Goal: Transaction & Acquisition: Purchase product/service

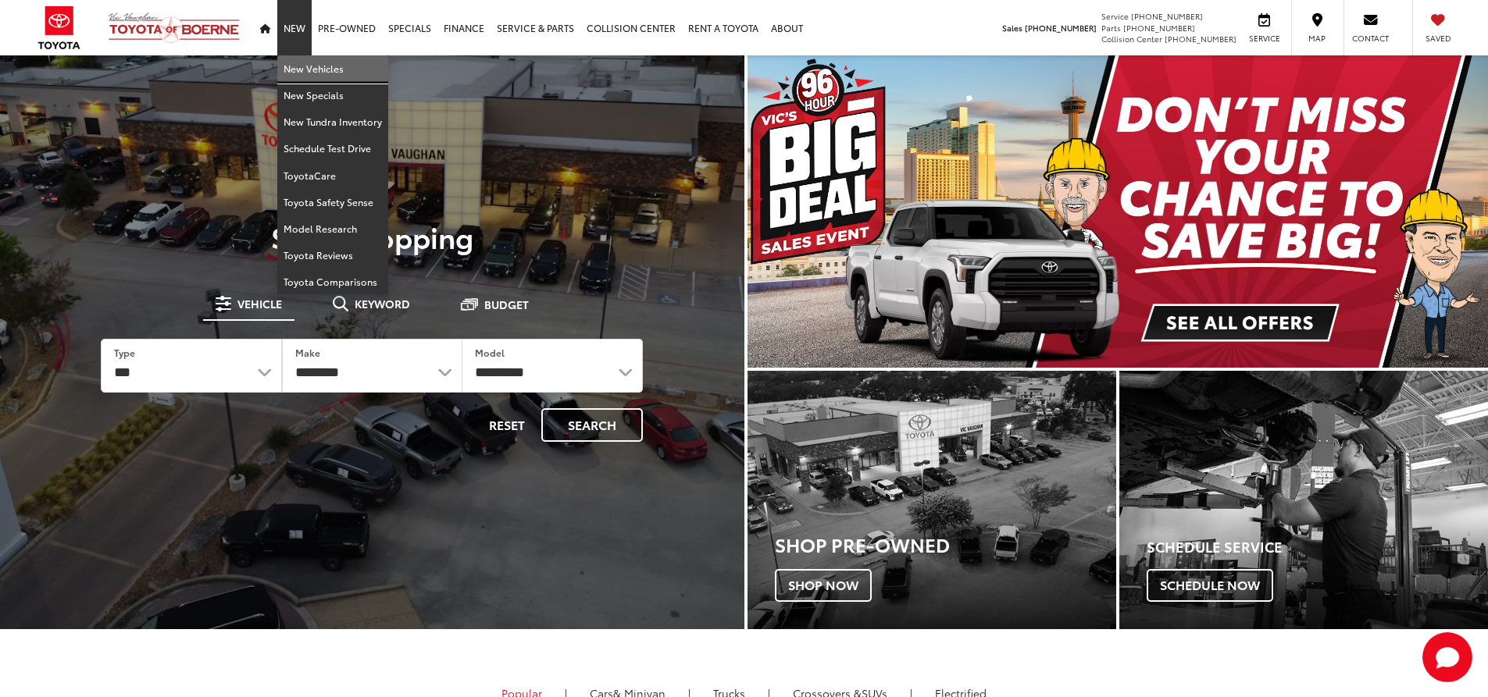
click at [312, 63] on link "New Vehicles" at bounding box center [332, 68] width 111 height 27
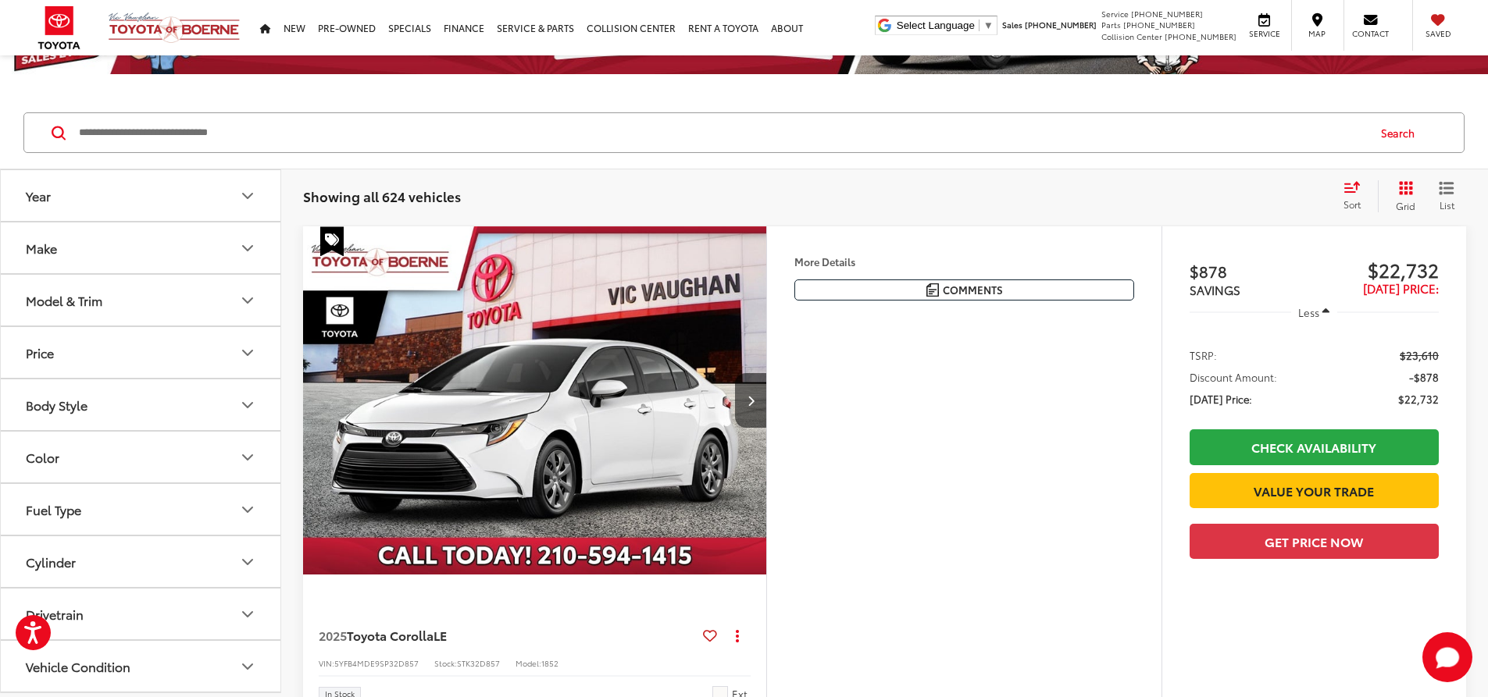
click at [95, 308] on div "Model & Trim" at bounding box center [64, 300] width 77 height 15
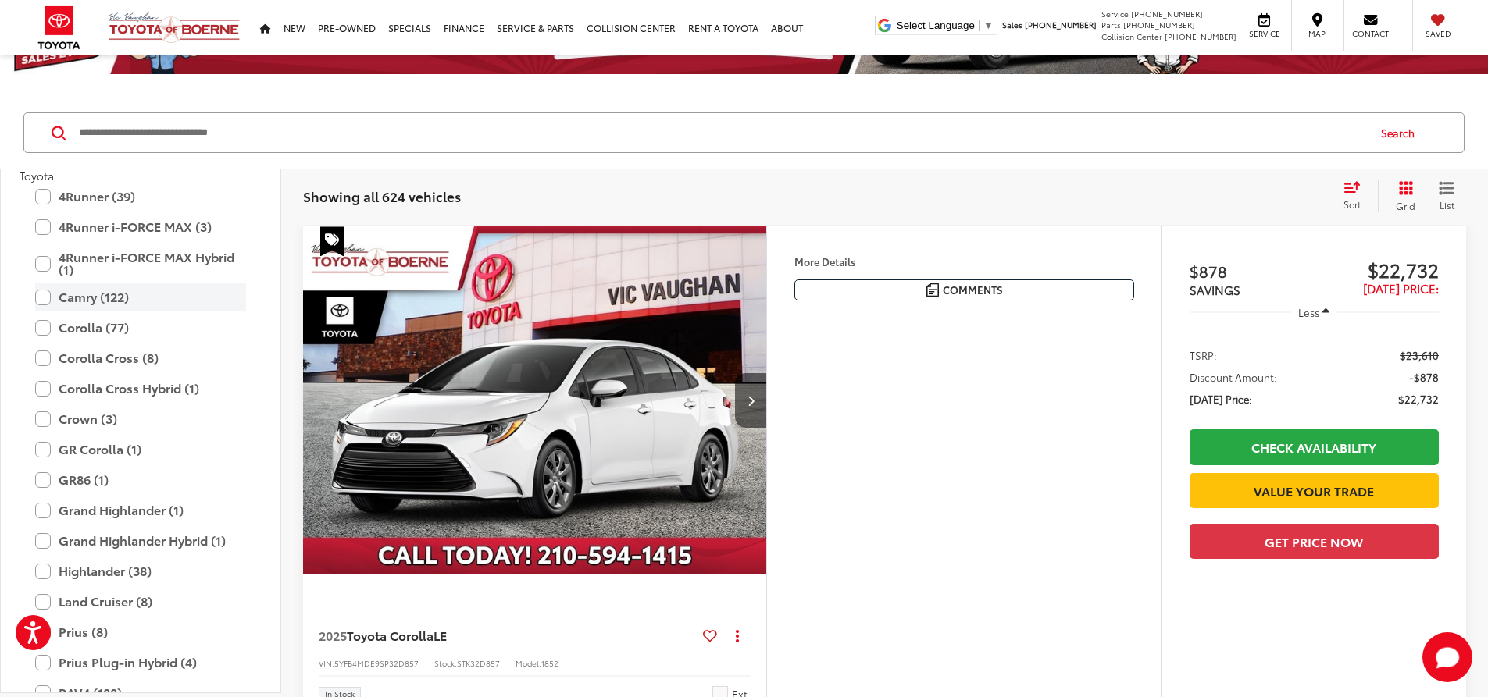
click at [83, 302] on label "Camry (122)" at bounding box center [140, 296] width 211 height 27
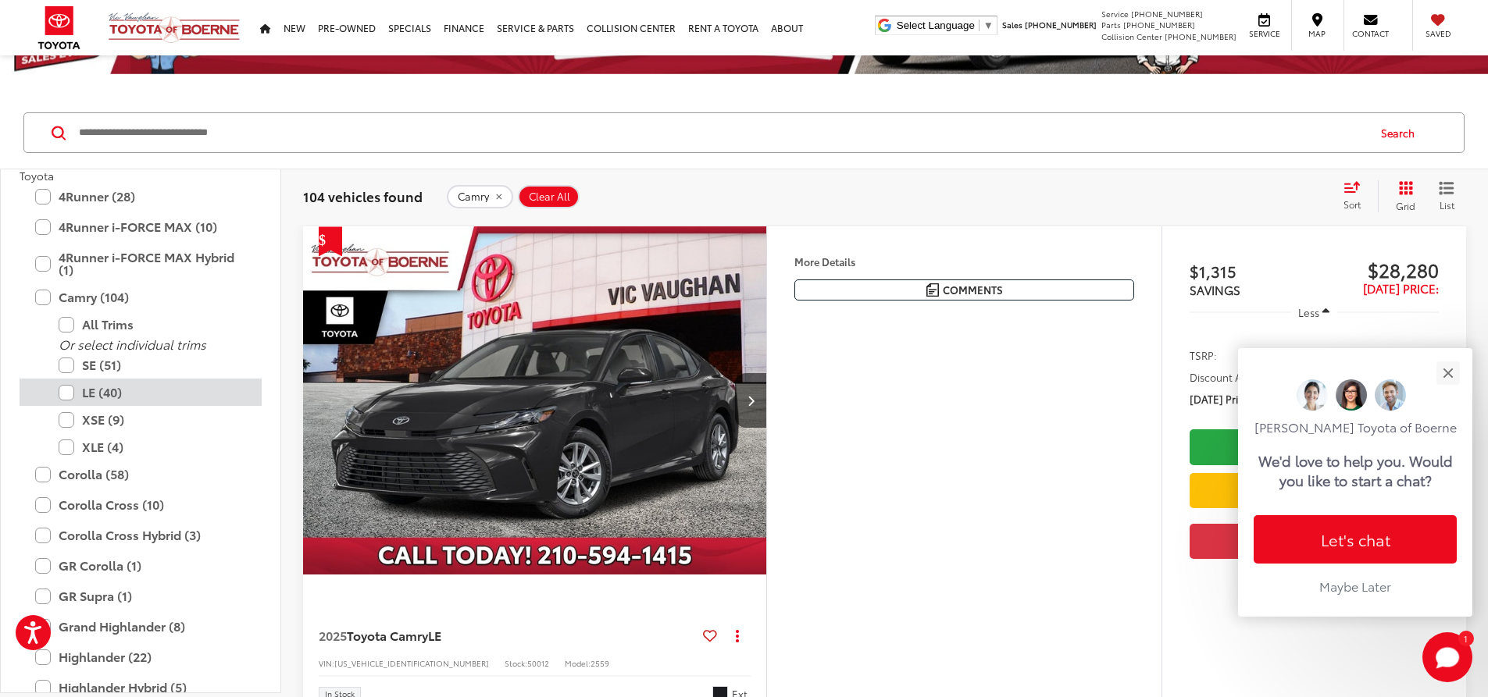
click at [125, 401] on label "LE (40)" at bounding box center [152, 392] width 187 height 27
click at [115, 428] on label "XSE (9)" at bounding box center [152, 419] width 187 height 27
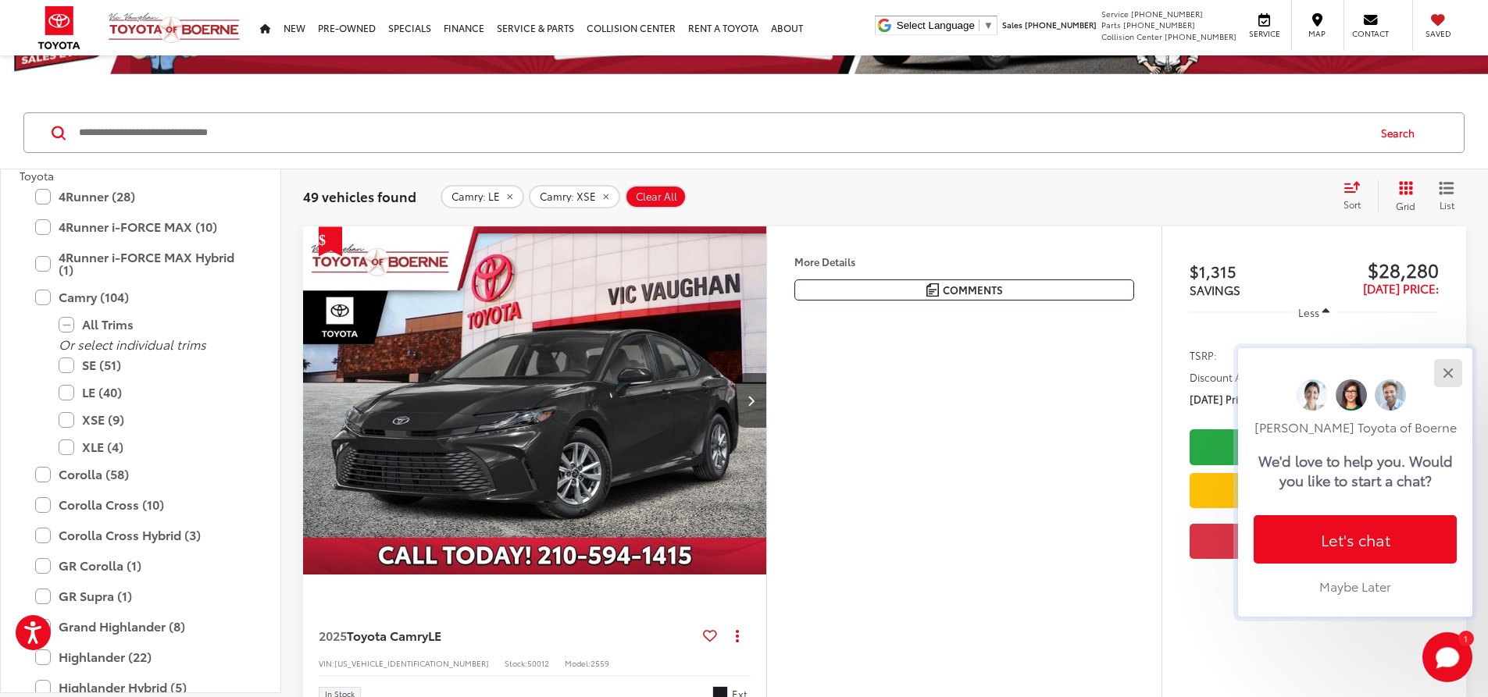
click at [1446, 369] on button "Close" at bounding box center [1448, 373] width 34 height 34
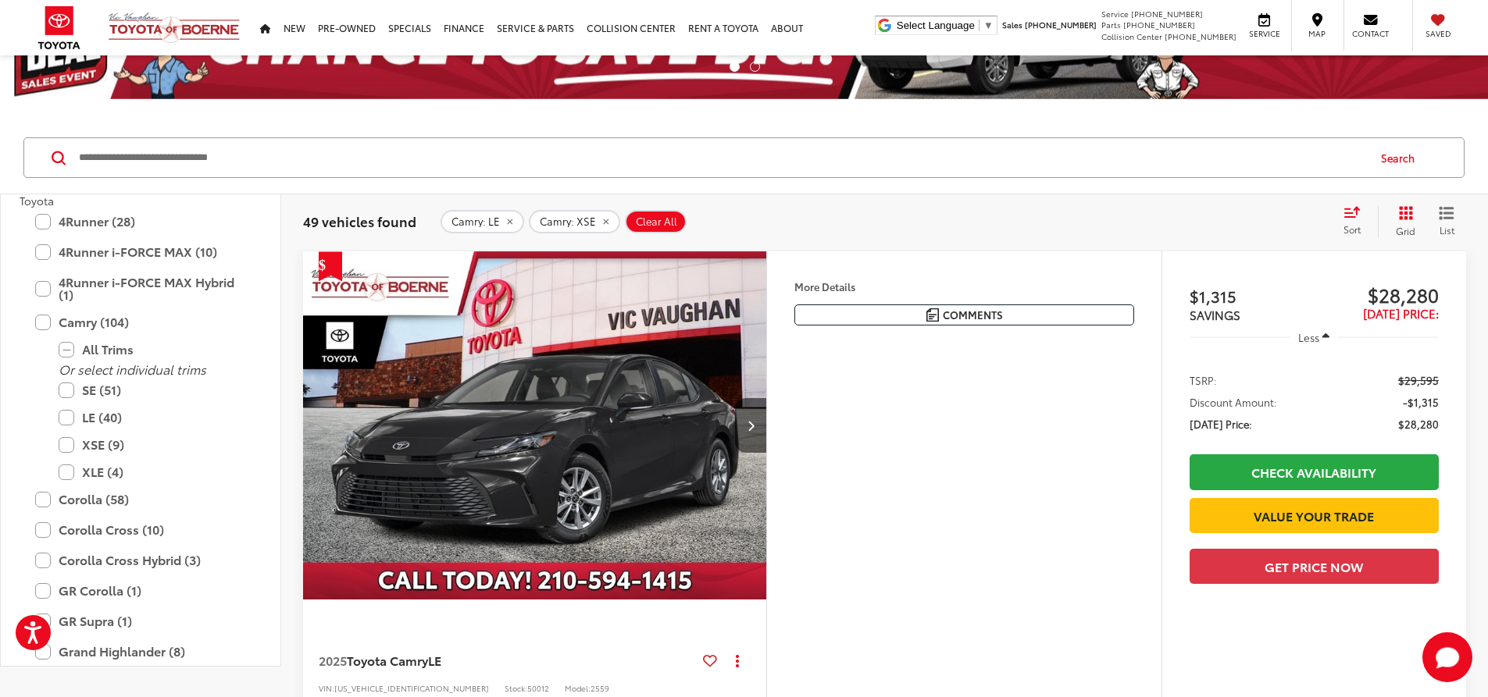
scroll to position [78, 0]
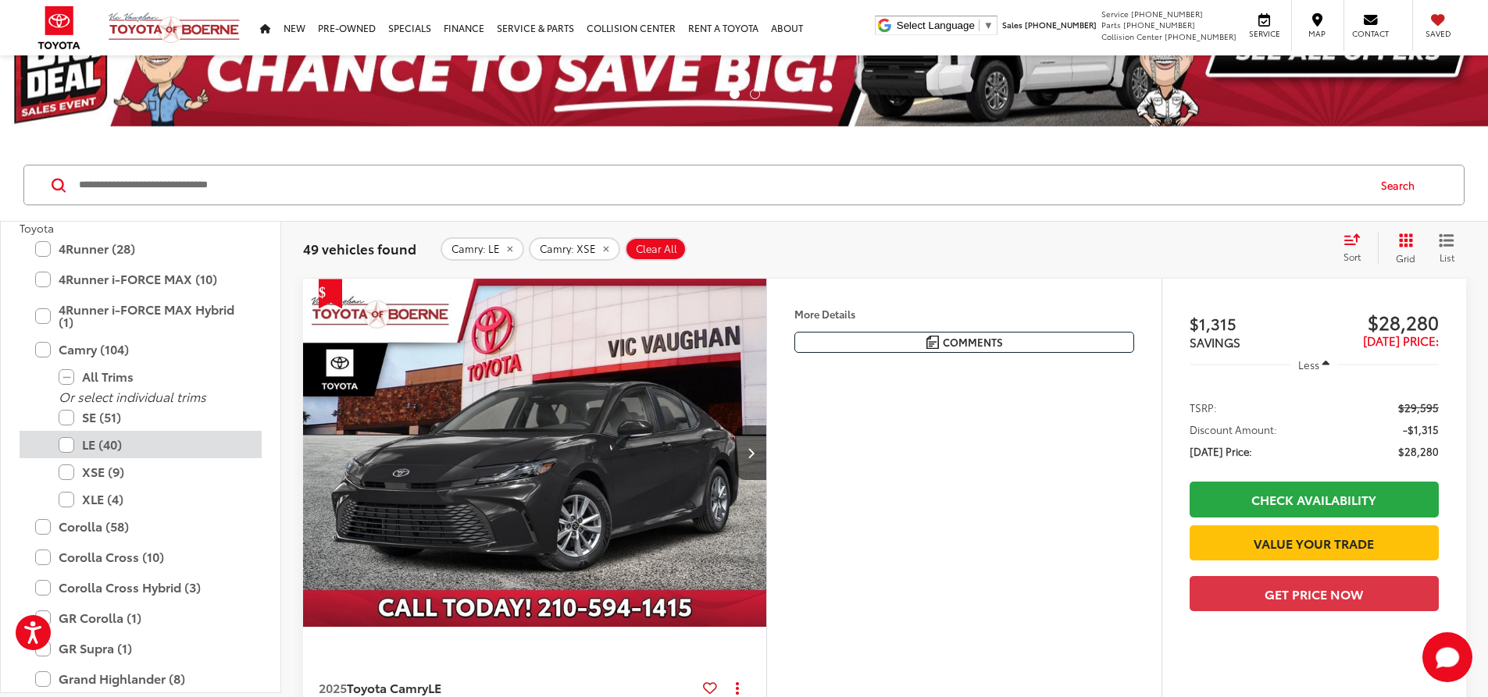
click at [99, 449] on label "LE (40)" at bounding box center [152, 444] width 187 height 27
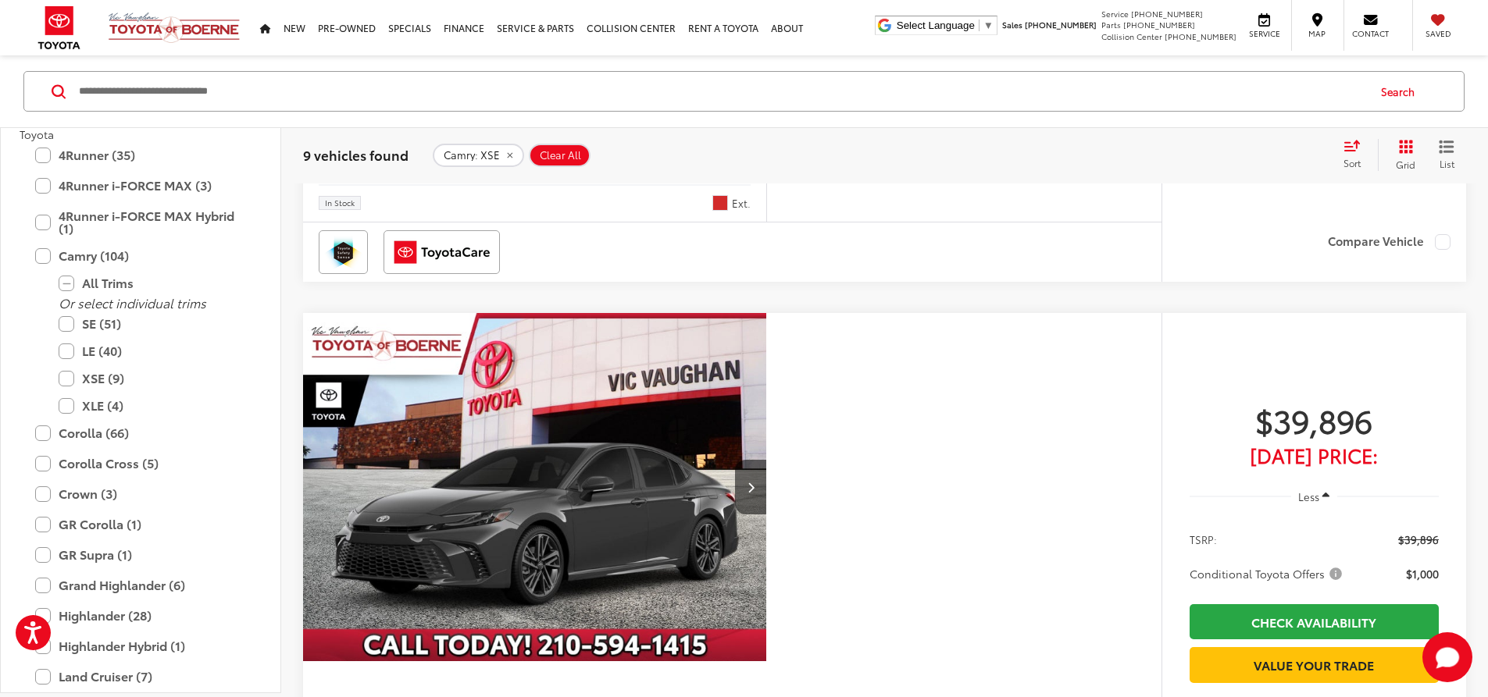
scroll to position [4217, 0]
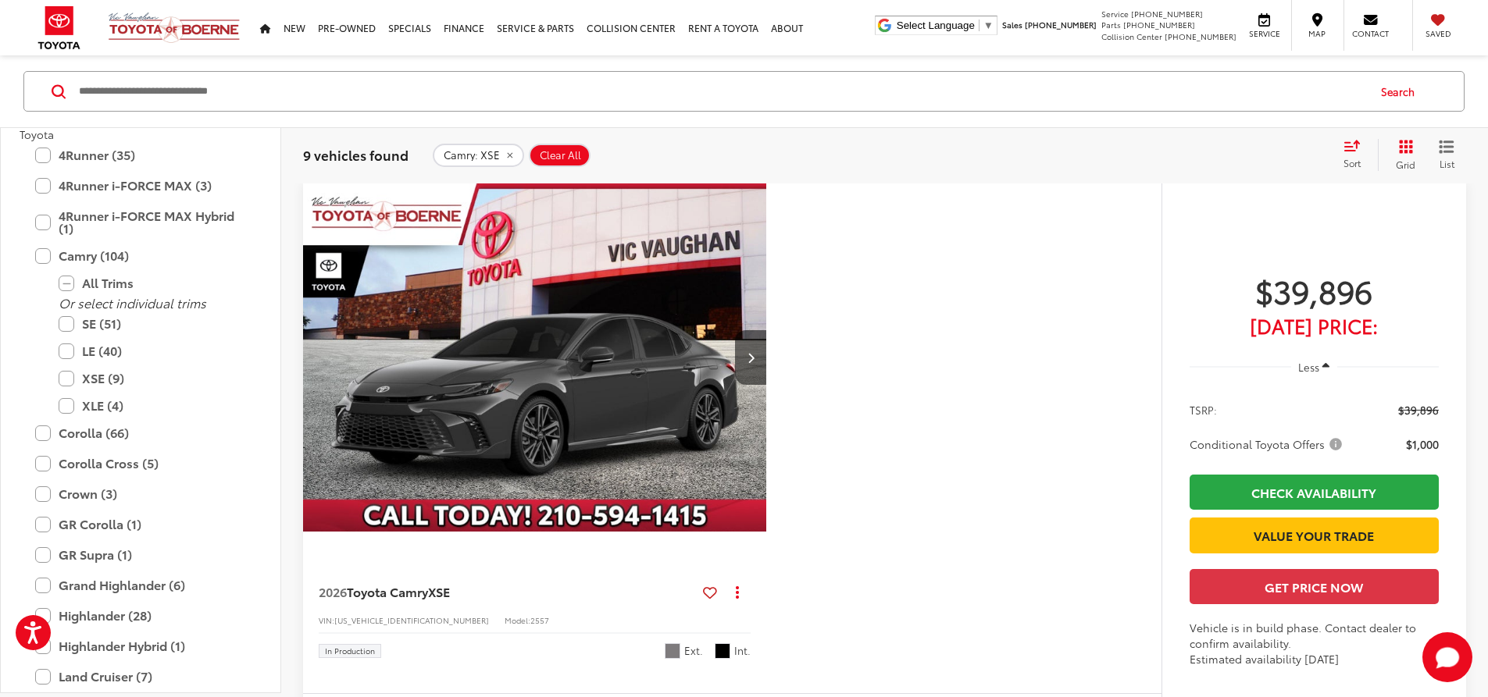
drag, startPoint x: 1192, startPoint y: 218, endPoint x: 1209, endPoint y: 250, distance: 36.3
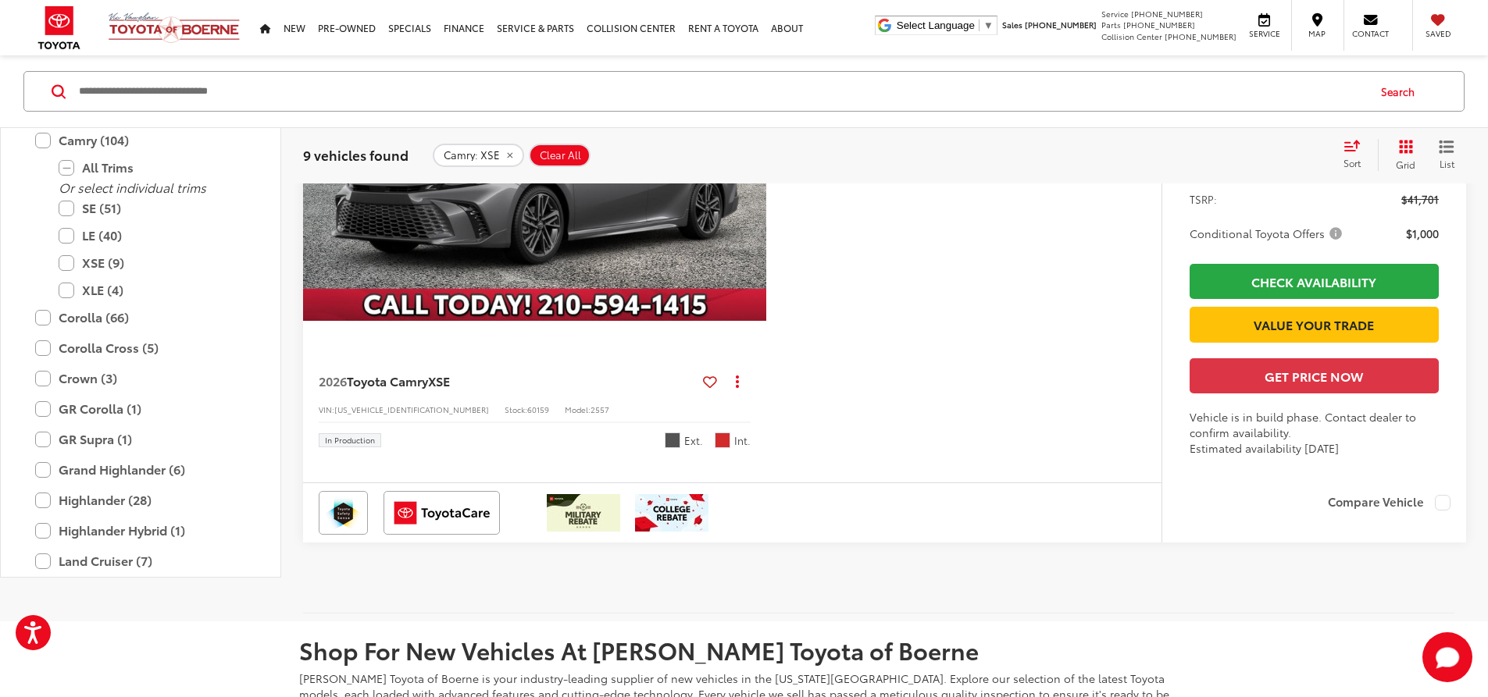
scroll to position [4919, 0]
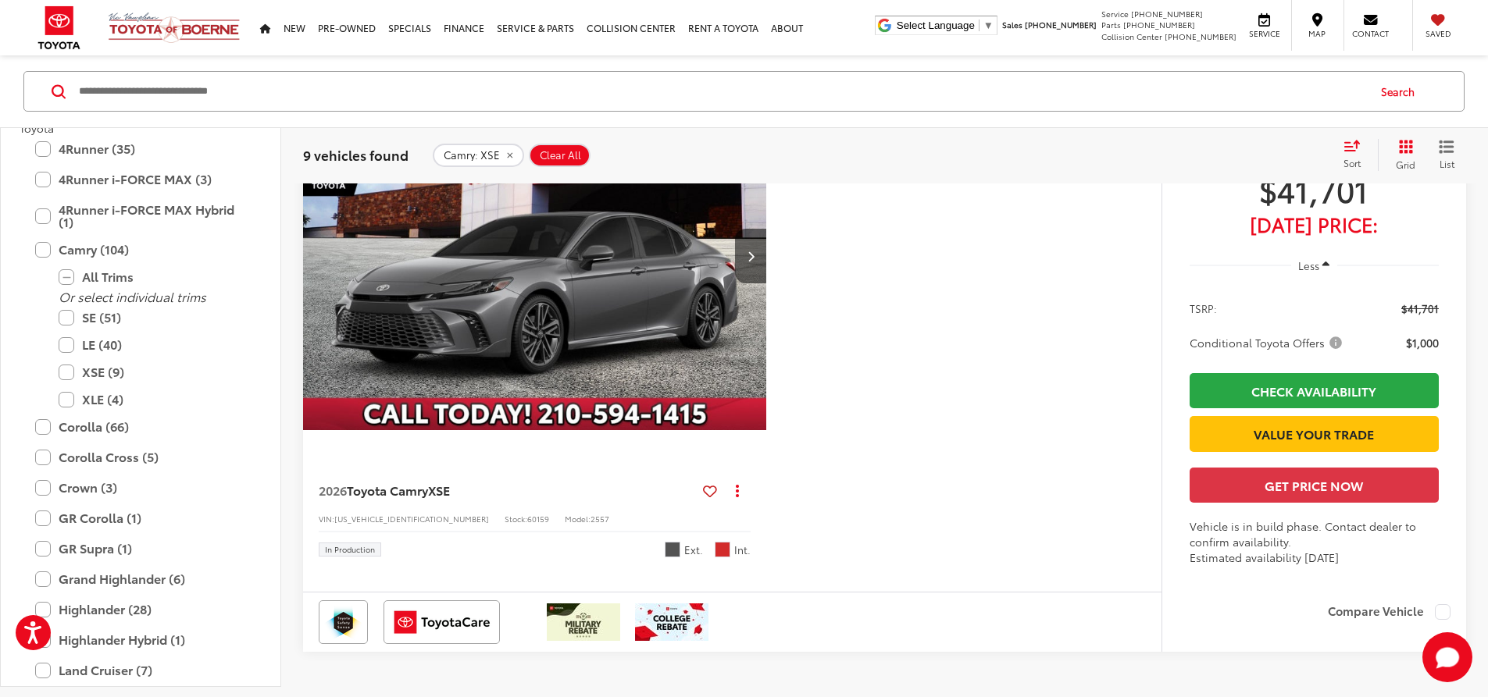
drag, startPoint x: 1236, startPoint y: 252, endPoint x: 1379, endPoint y: 230, distance: 144.6
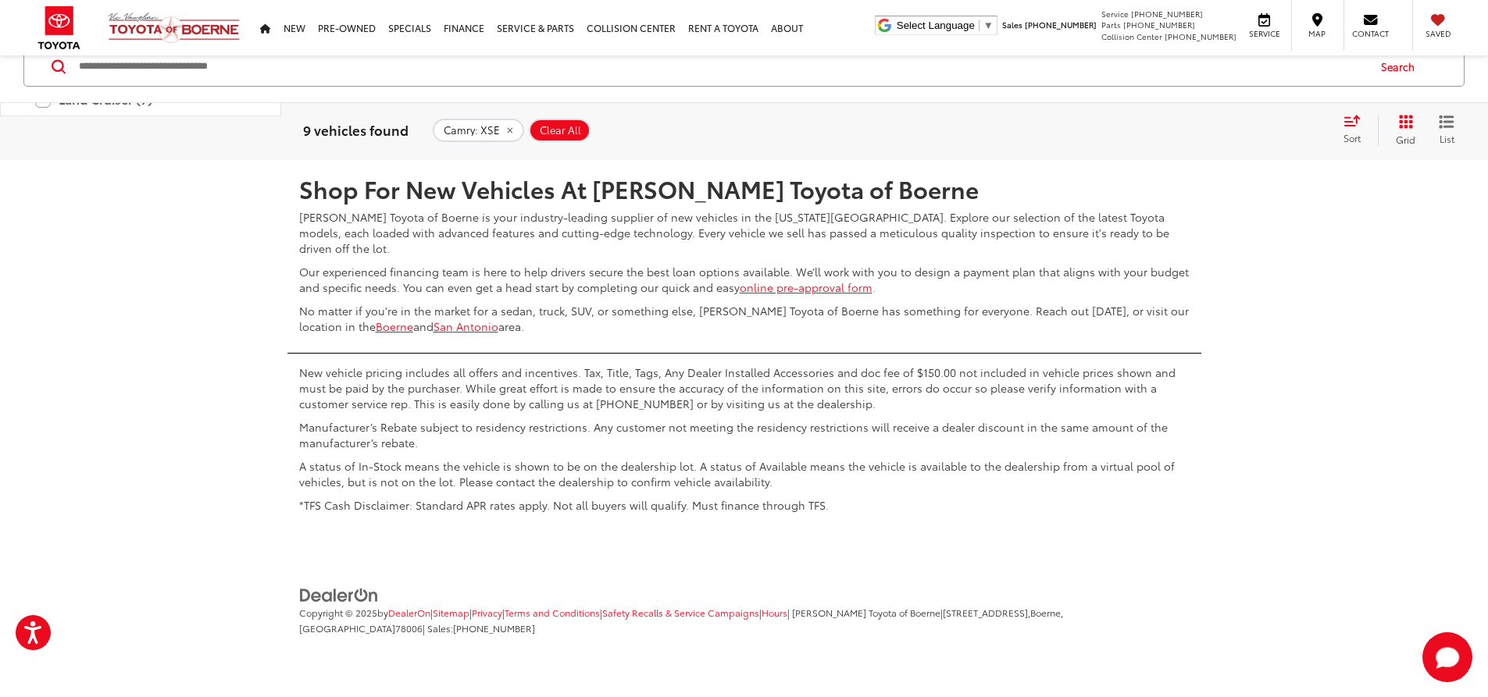
scroll to position [5622, 0]
drag, startPoint x: 1260, startPoint y: 223, endPoint x: 1423, endPoint y: 204, distance: 165.1
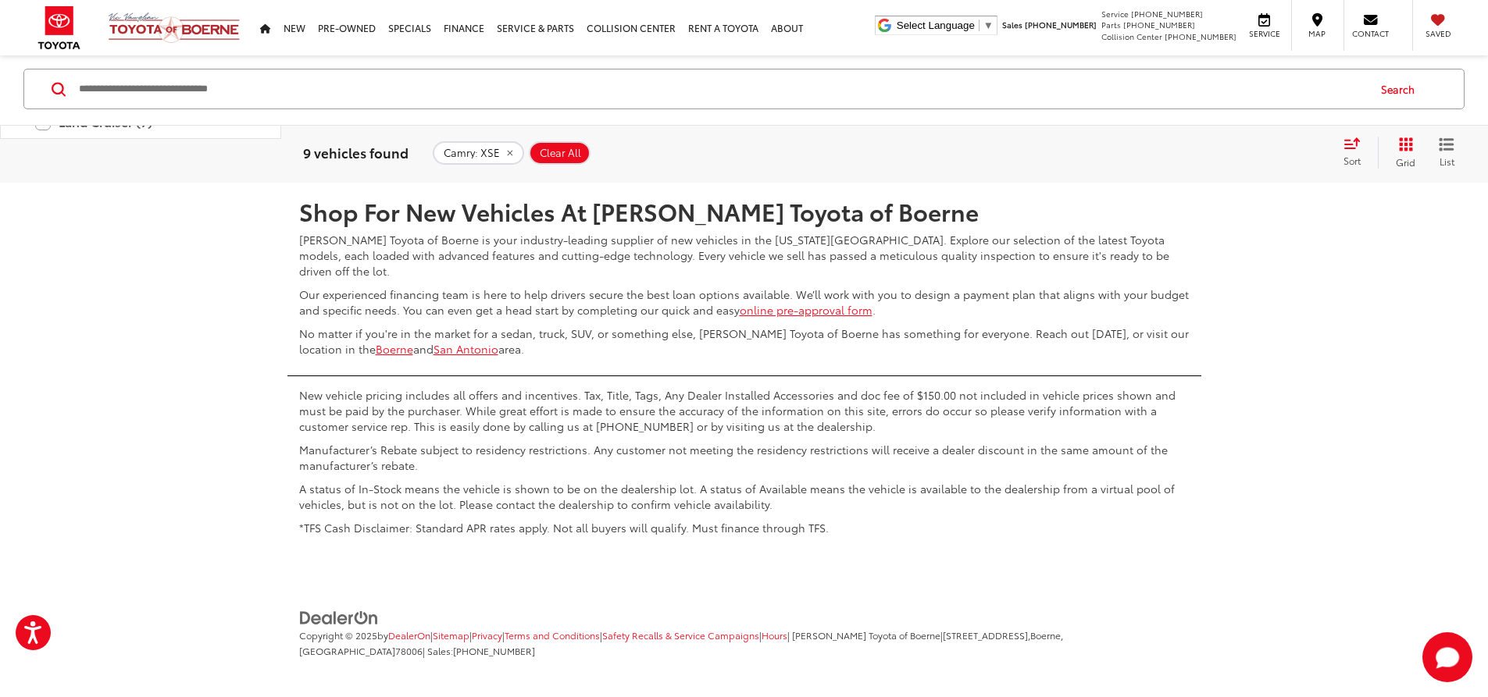
scroll to position [5466, 0]
drag, startPoint x: 1263, startPoint y: 376, endPoint x: 1438, endPoint y: 359, distance: 176.5
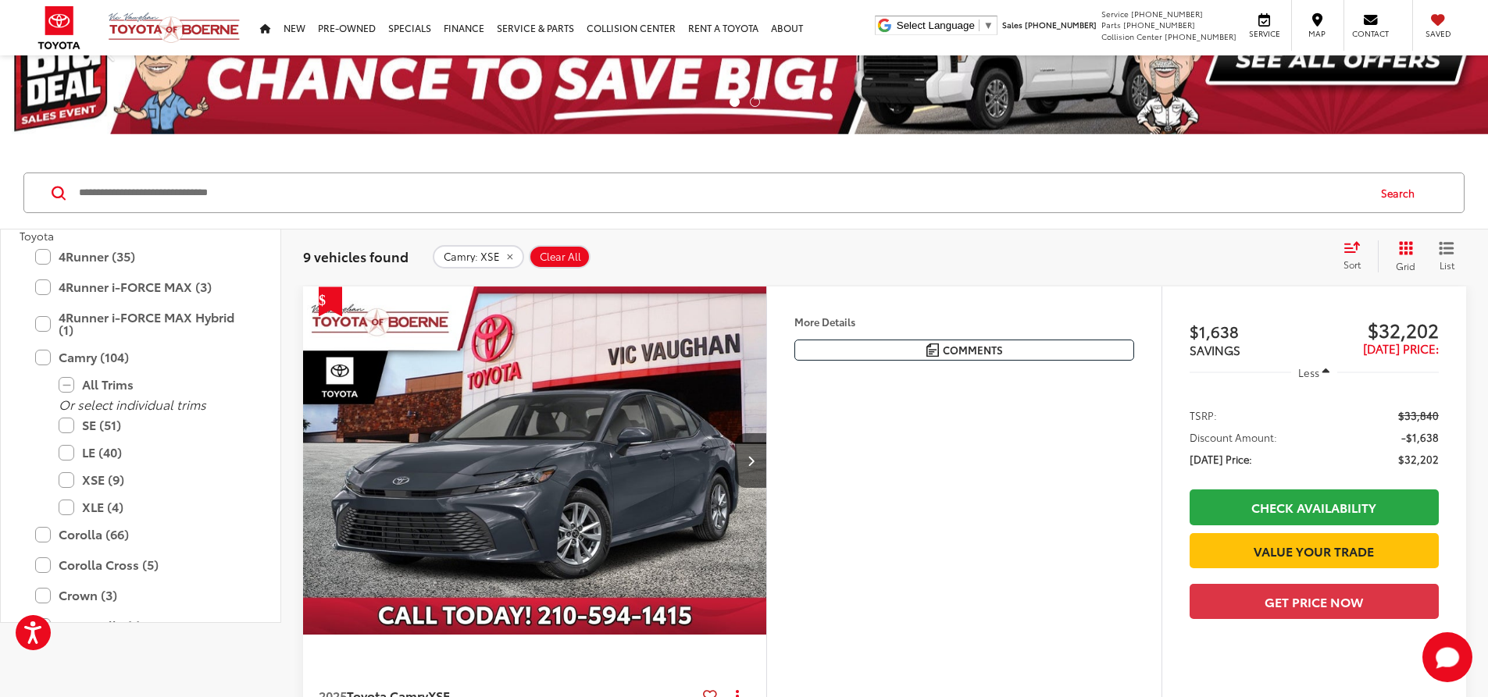
scroll to position [0, 0]
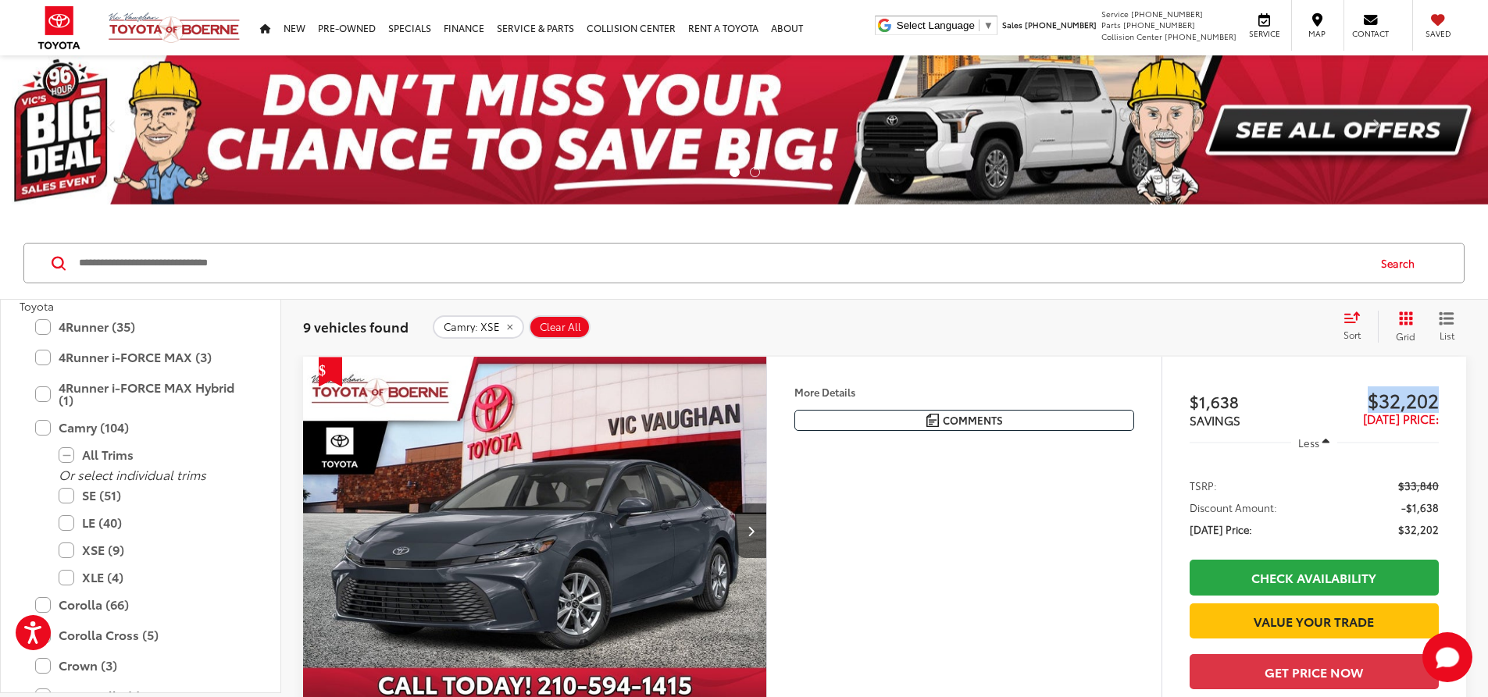
drag, startPoint x: 1340, startPoint y: 402, endPoint x: 1469, endPoint y: 401, distance: 128.8
click at [1265, 419] on div "$1,638 SAVINGS" at bounding box center [1251, 409] width 125 height 39
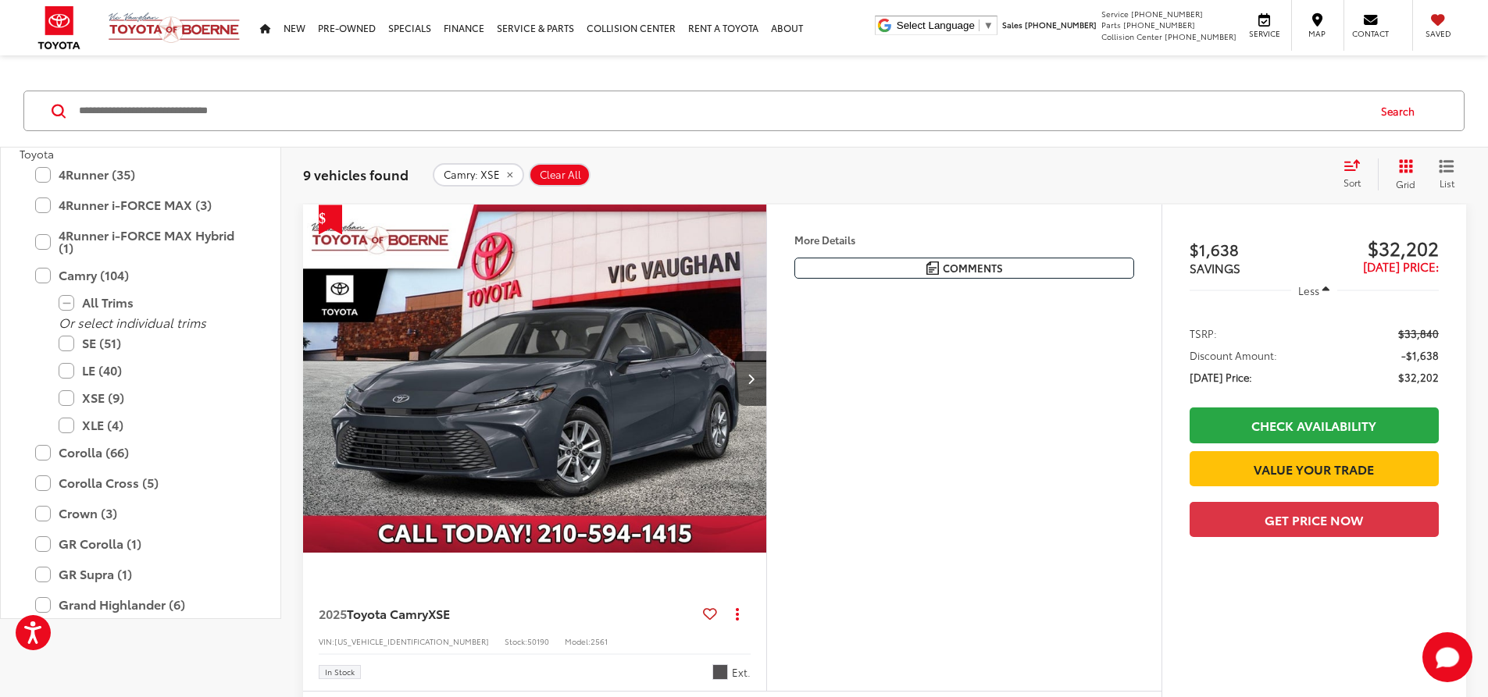
scroll to position [78, 0]
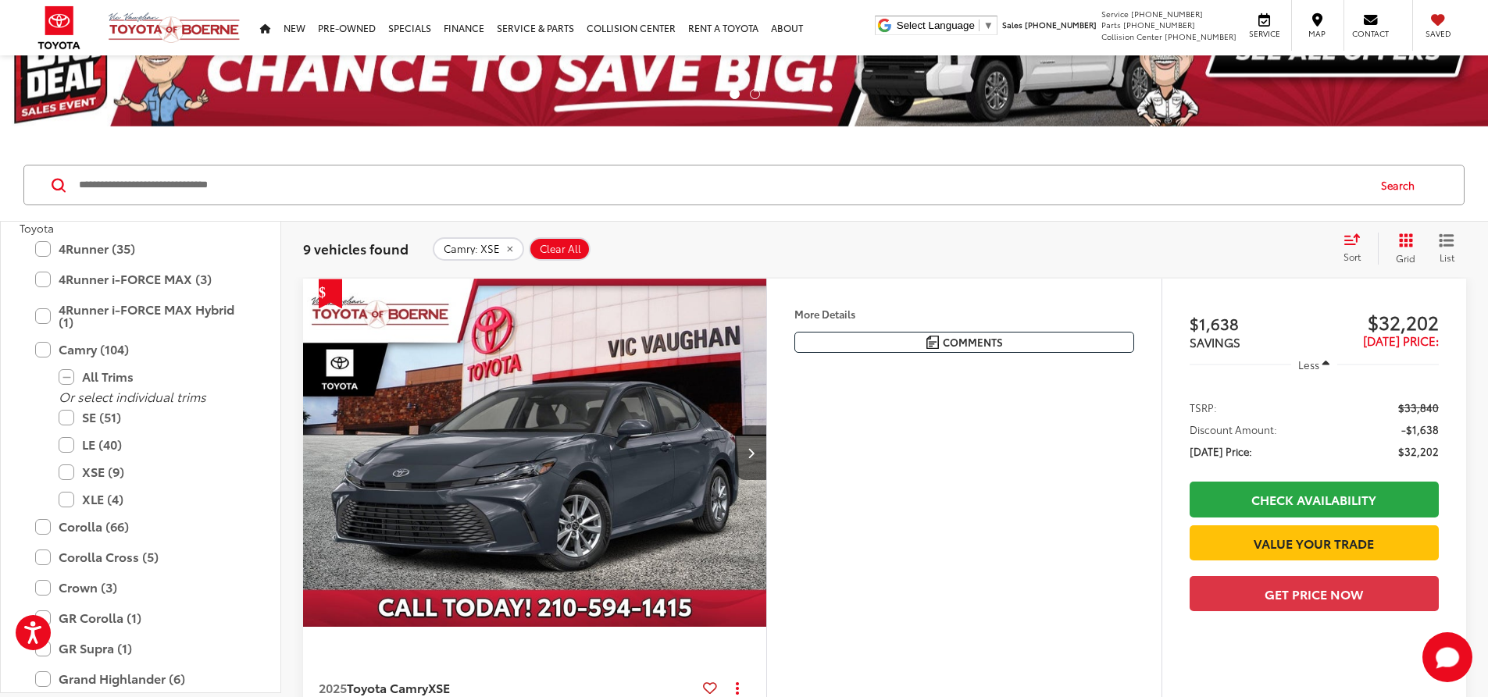
drag, startPoint x: 1389, startPoint y: 328, endPoint x: 1455, endPoint y: 344, distance: 67.6
click at [1455, 344] on div "$1,638 SAVINGS $32,202 [DATE] Price: Less TSRP: $33,840 Discount Amount: -$1,63…" at bounding box center [1313, 522] width 305 height 486
click at [1161, 383] on div "$1,638 SAVINGS $32,202 [DATE] Price: Less TSRP: $33,840 Discount Amount: -$1,63…" at bounding box center [1313, 522] width 305 height 486
click at [0, 0] on div "Underground 2025 Toyota Camry XSE FWD eCVT 2.5L 4-Cylinder 16V DOHC 2.5L 4-Cyli…" at bounding box center [0, 0] width 0 height 0
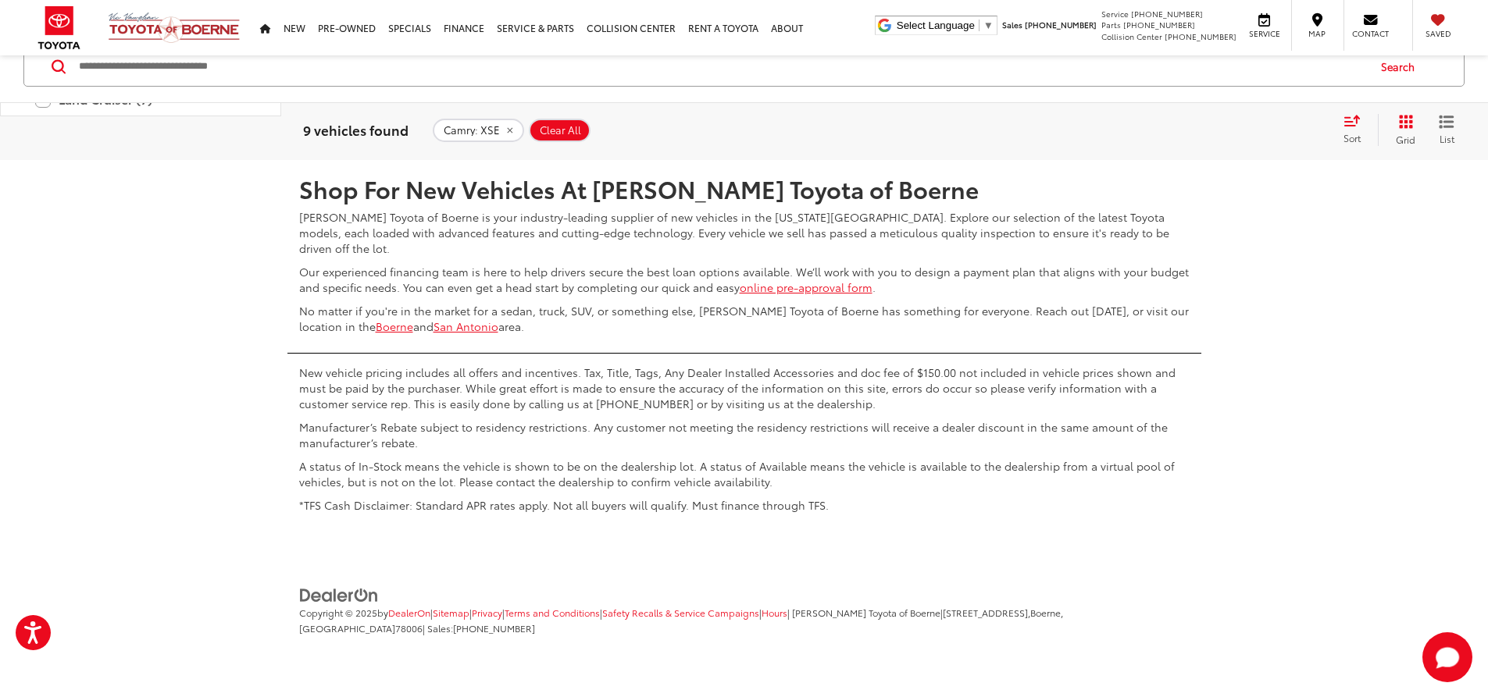
scroll to position [5500, 0]
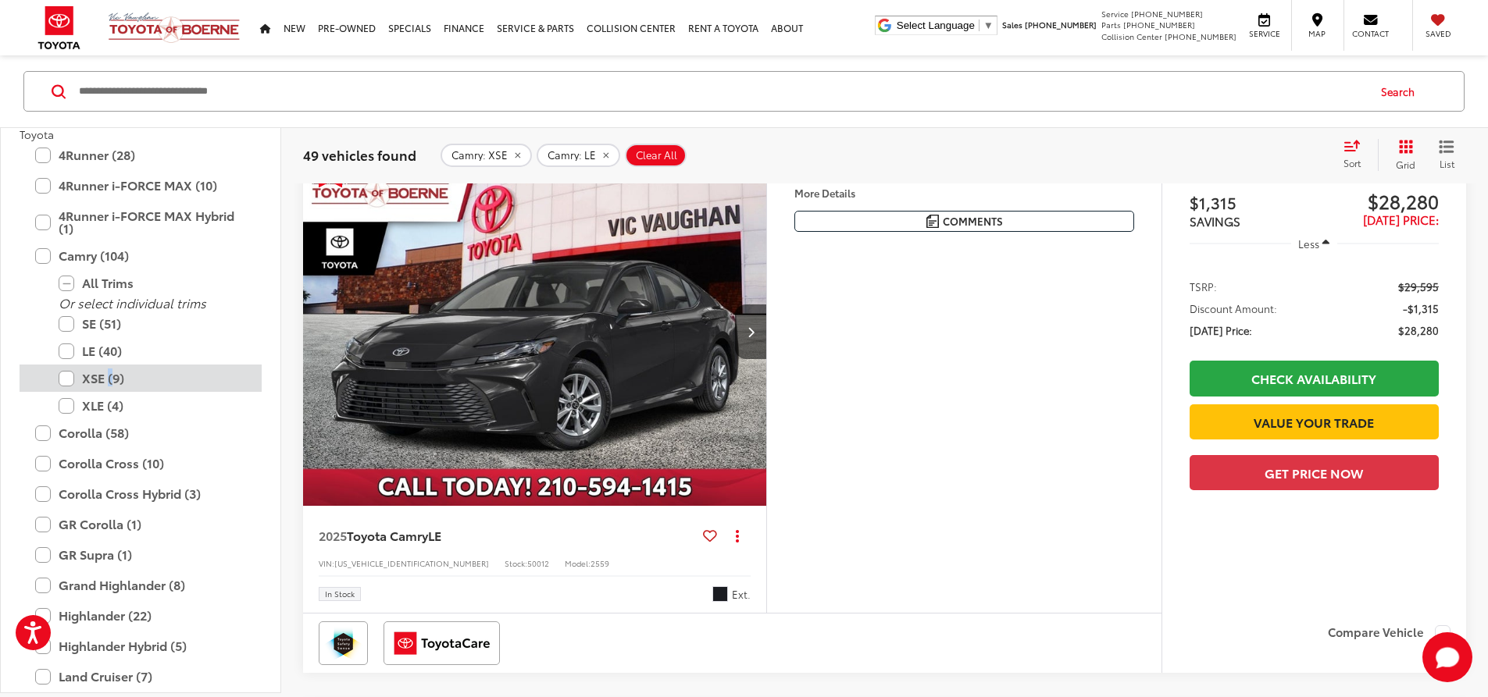
scroll to position [173, 0]
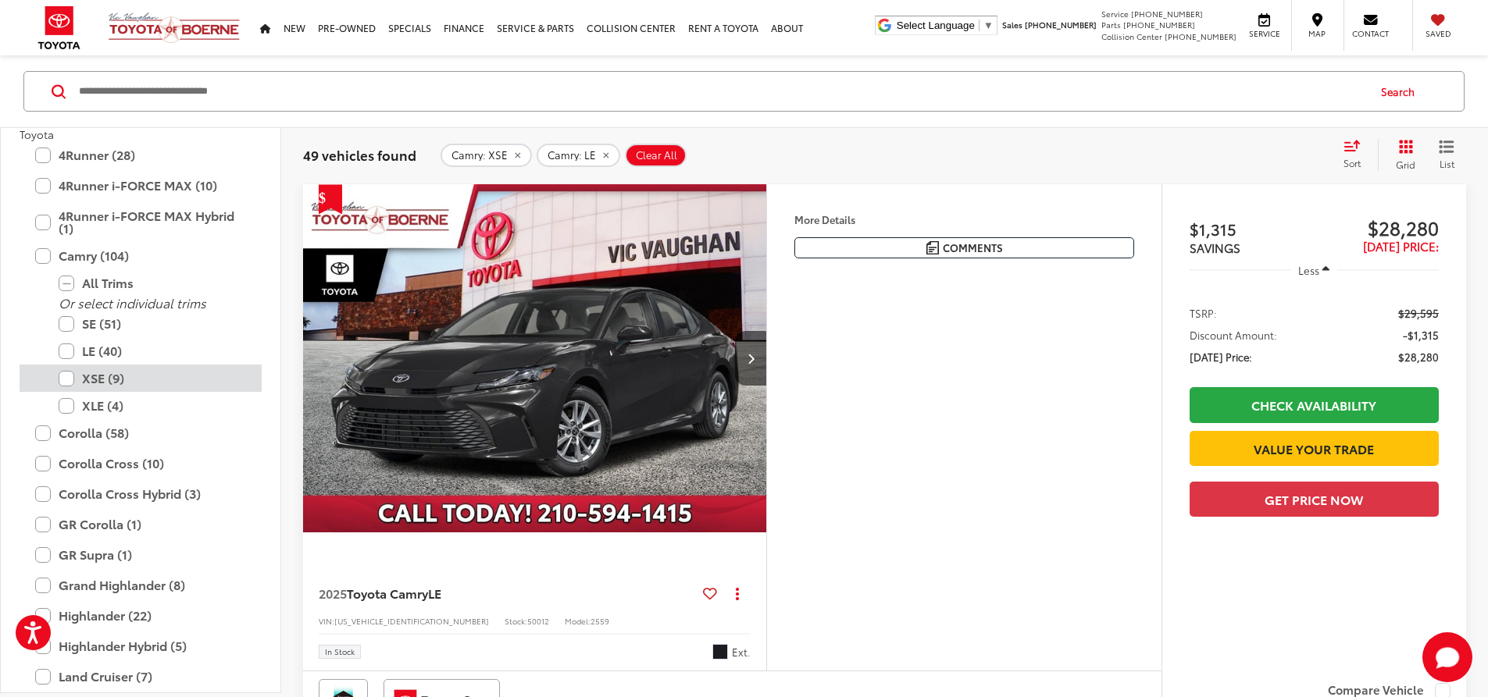
click at [73, 382] on label "XSE (9)" at bounding box center [152, 378] width 187 height 27
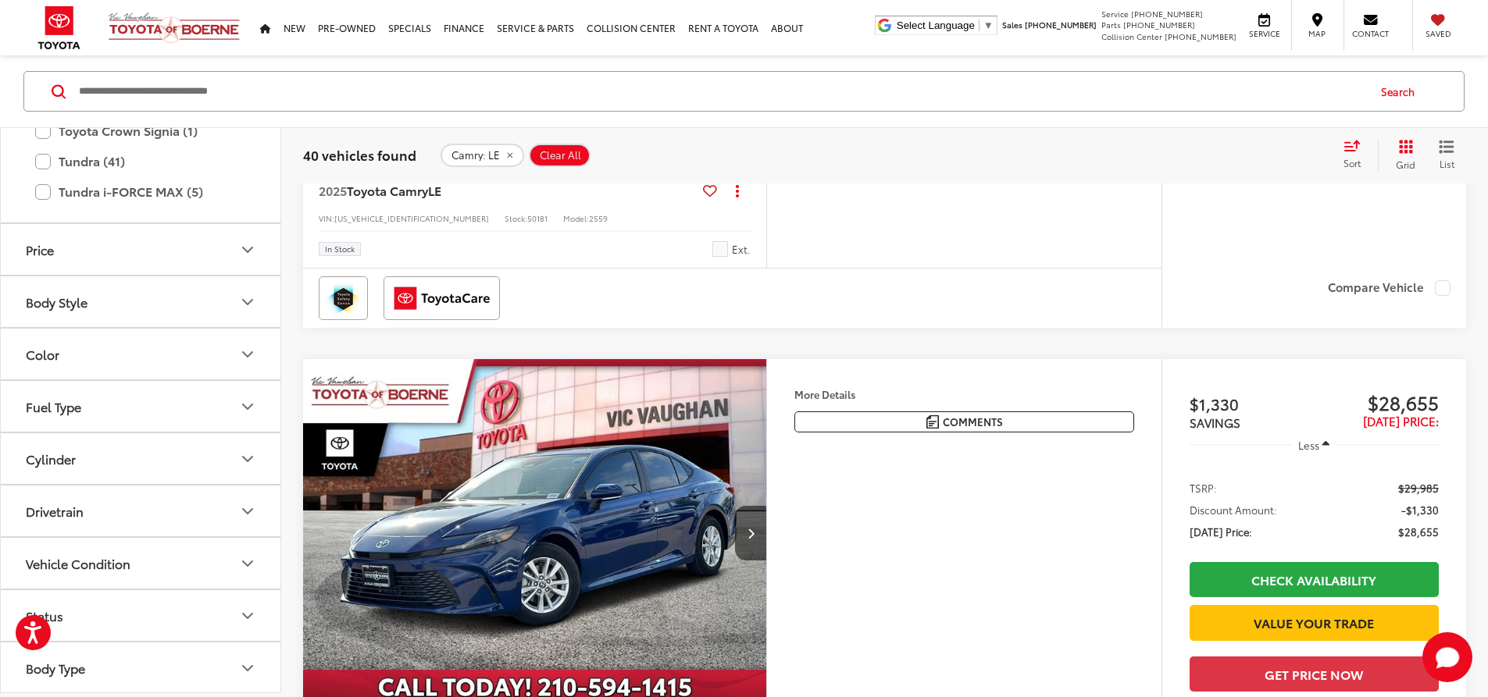
scroll to position [800, 0]
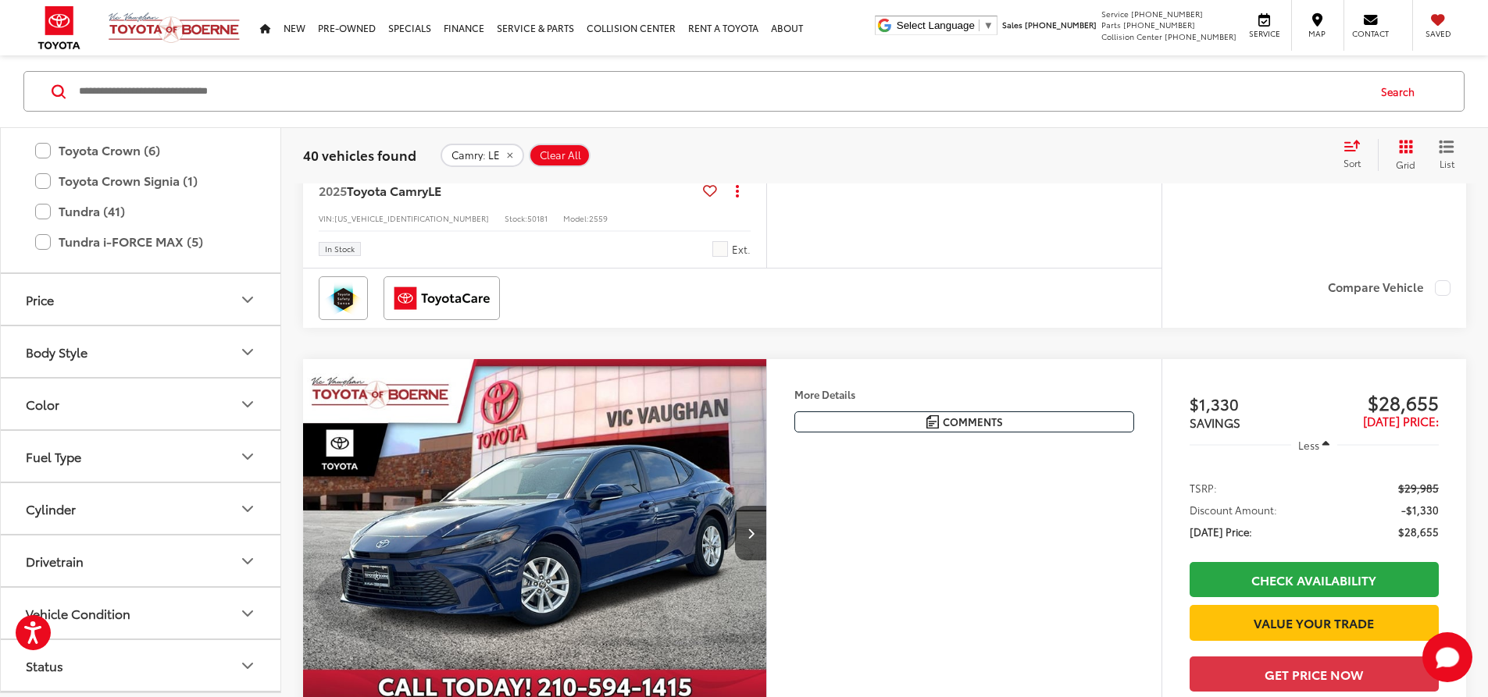
click at [98, 417] on button "Color" at bounding box center [141, 404] width 281 height 51
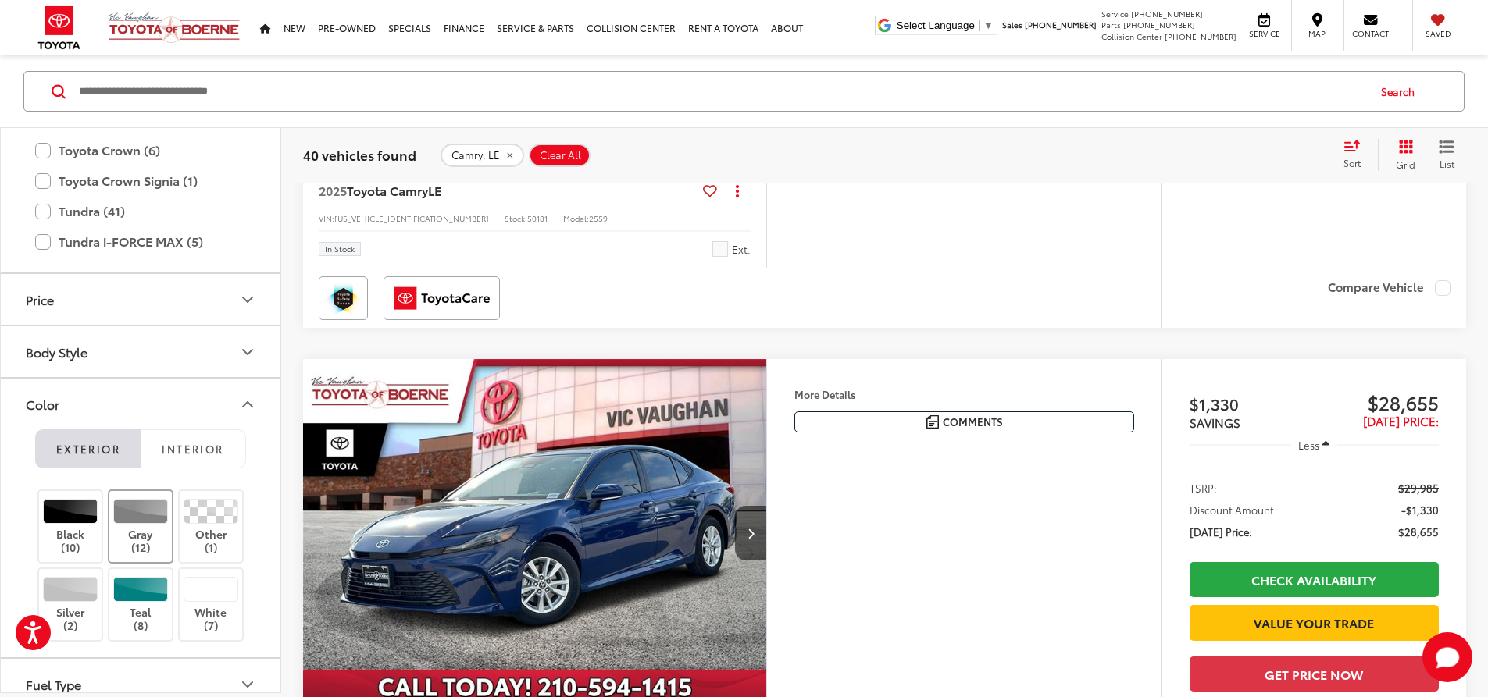
click at [151, 511] on div at bounding box center [140, 510] width 55 height 25
click at [77, 536] on label "Black (10)" at bounding box center [70, 525] width 63 height 55
